Goal: Connect with others: Participate in discussion

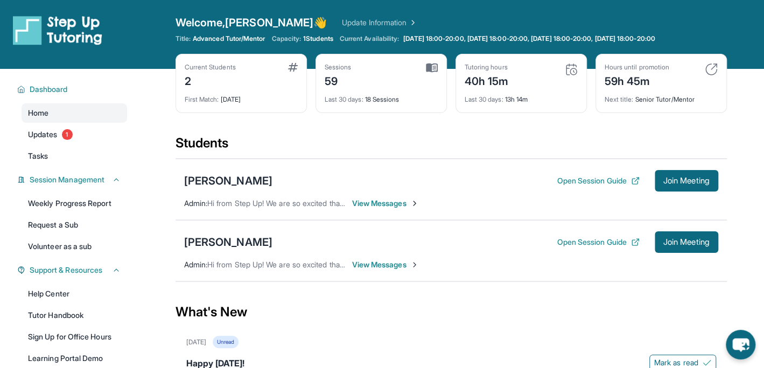
click at [383, 200] on span "View Messages" at bounding box center [385, 203] width 67 height 11
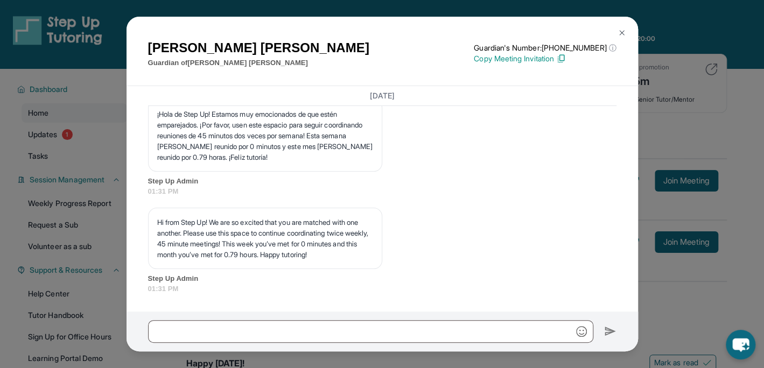
scroll to position [13969, 0]
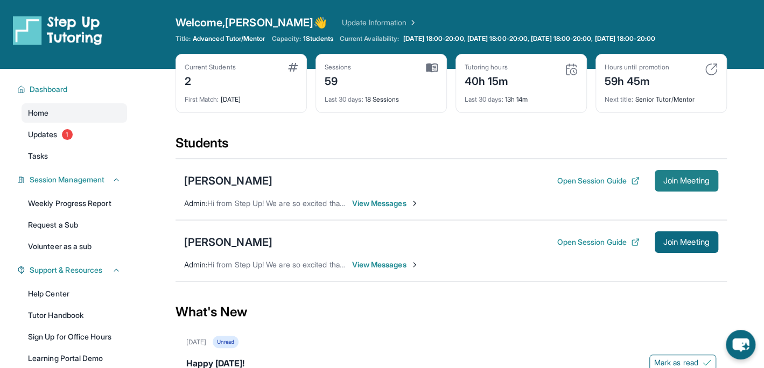
click at [683, 174] on button "Join Meeting" at bounding box center [687, 181] width 64 height 22
